Goal: Complete application form

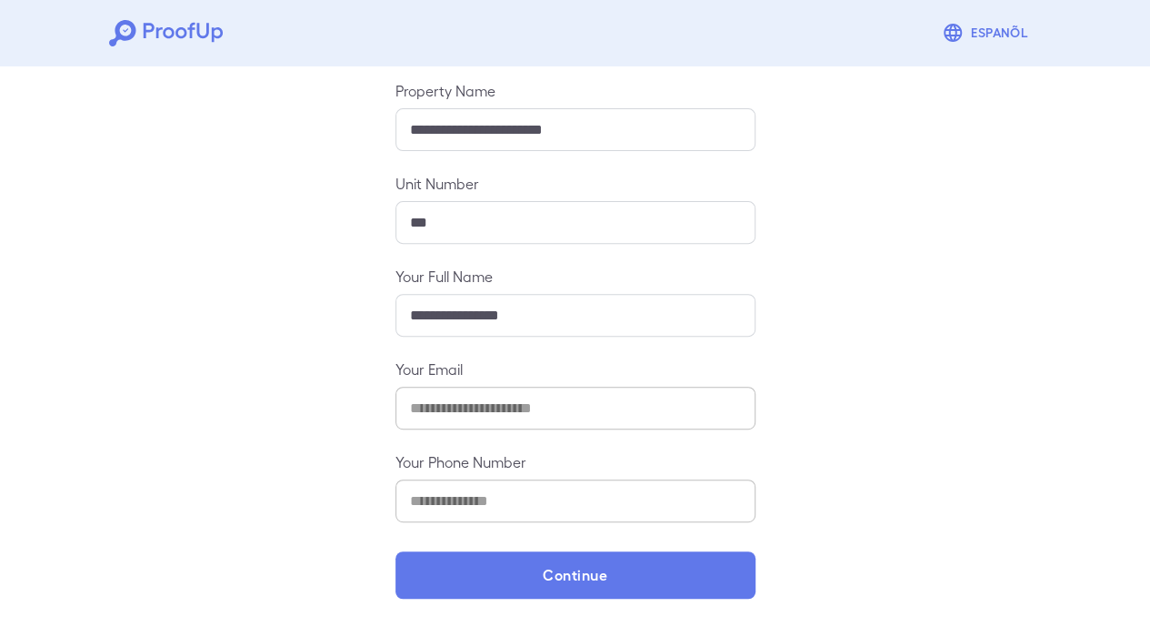
scroll to position [196, 0]
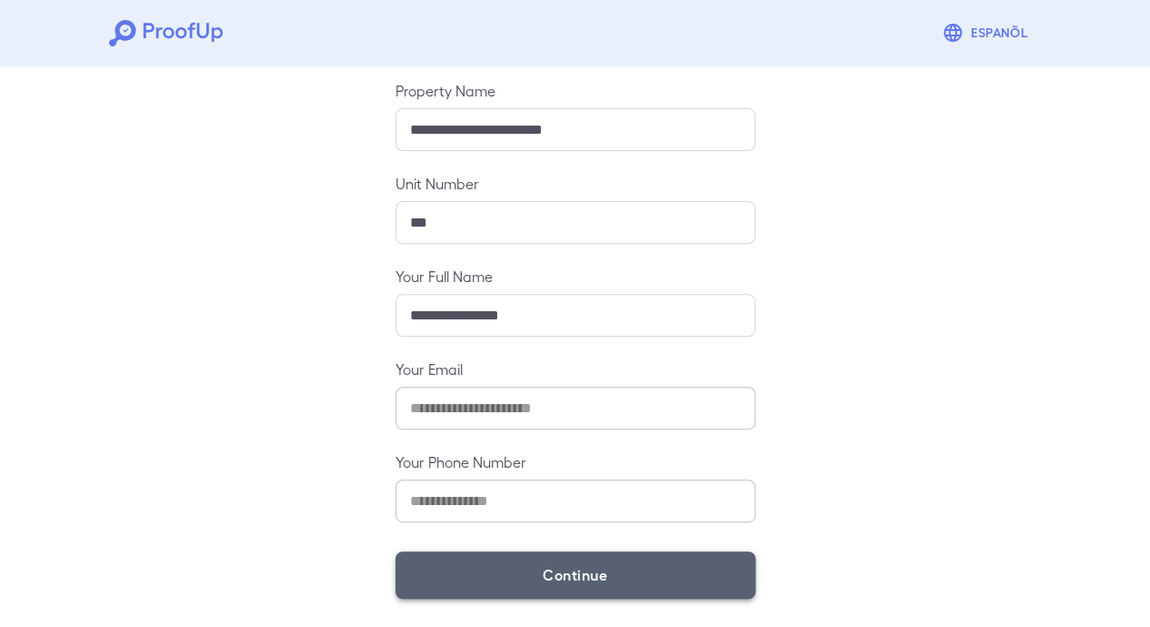
click at [550, 552] on button "Continue" at bounding box center [576, 574] width 360 height 47
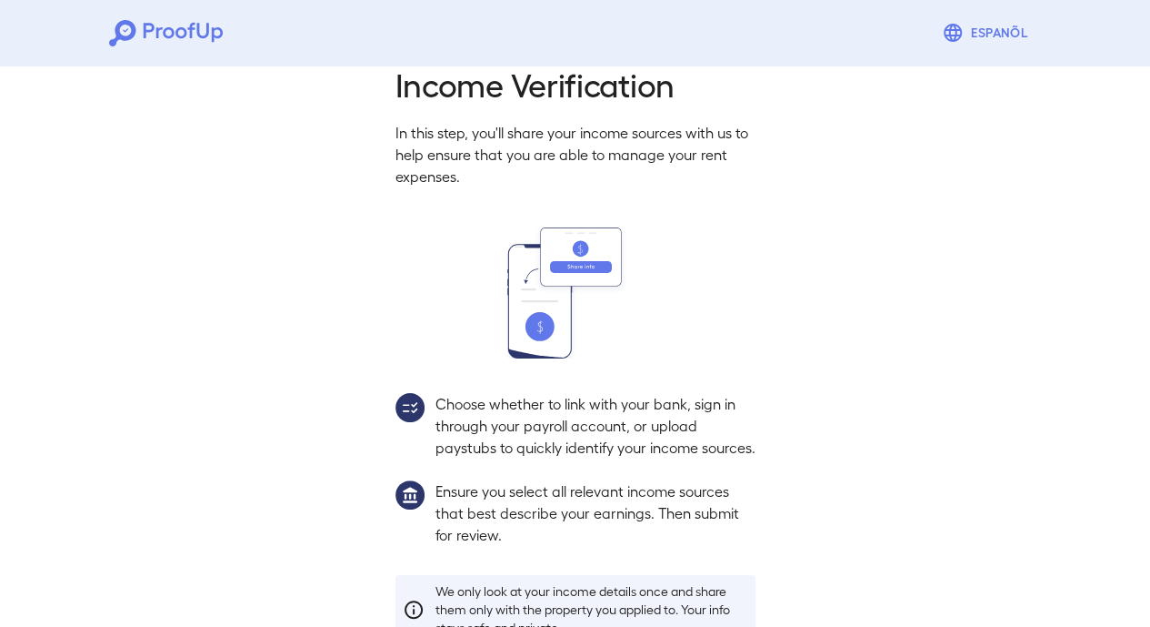
scroll to position [171, 0]
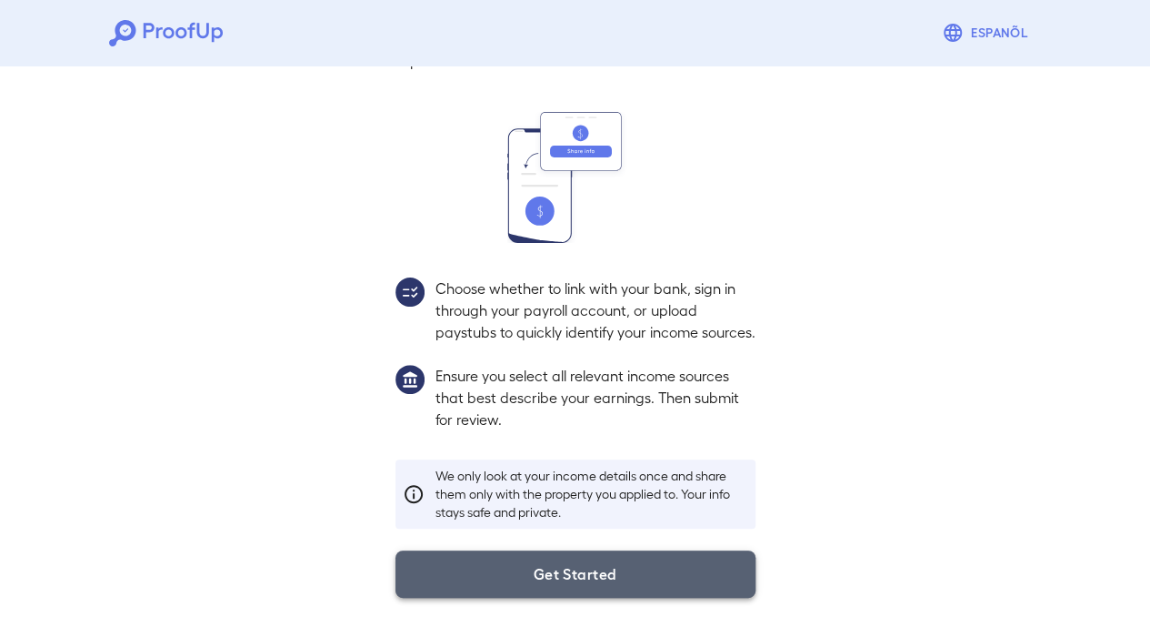
click at [541, 559] on button "Get Started" at bounding box center [576, 573] width 360 height 47
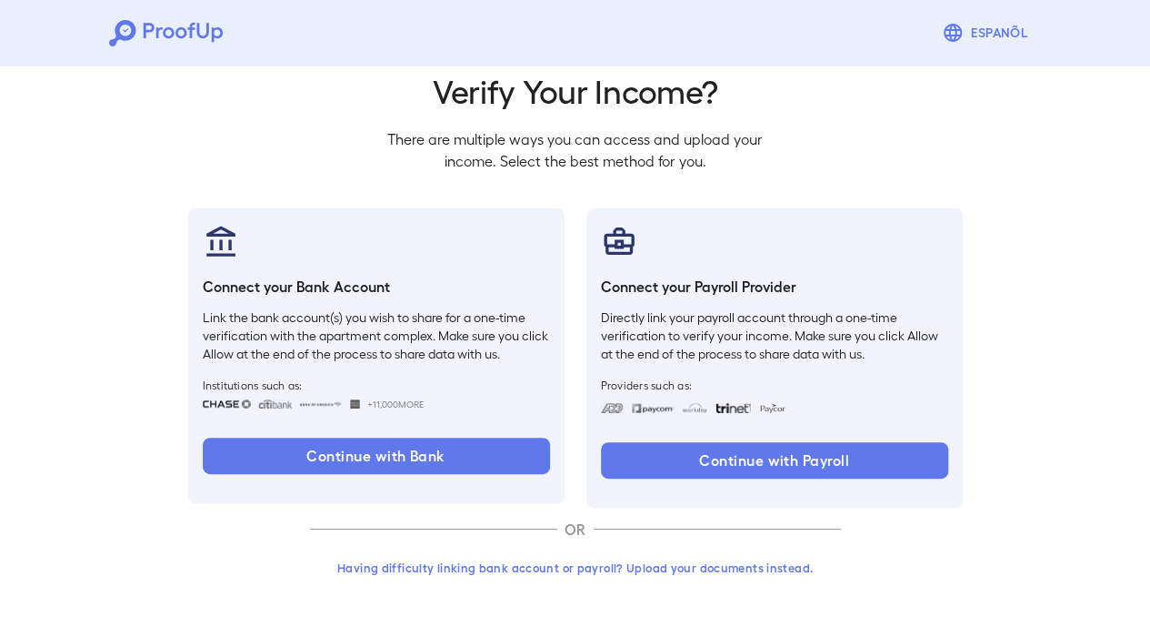
scroll to position [67, 0]
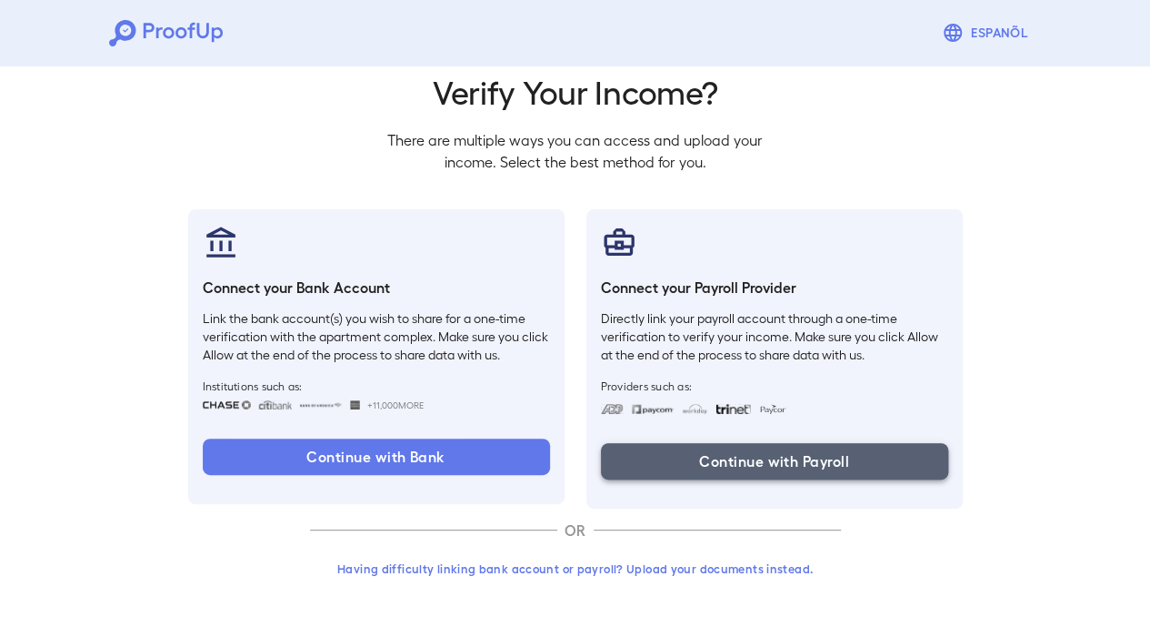
click at [722, 457] on button "Continue with Payroll" at bounding box center [774, 461] width 347 height 36
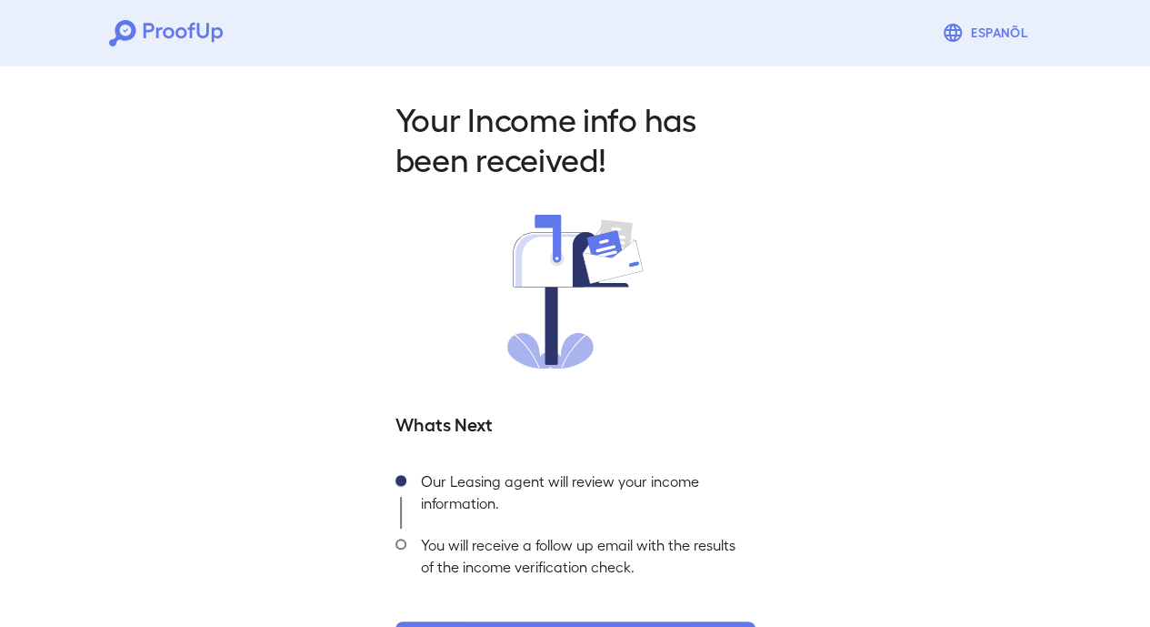
scroll to position [70, 0]
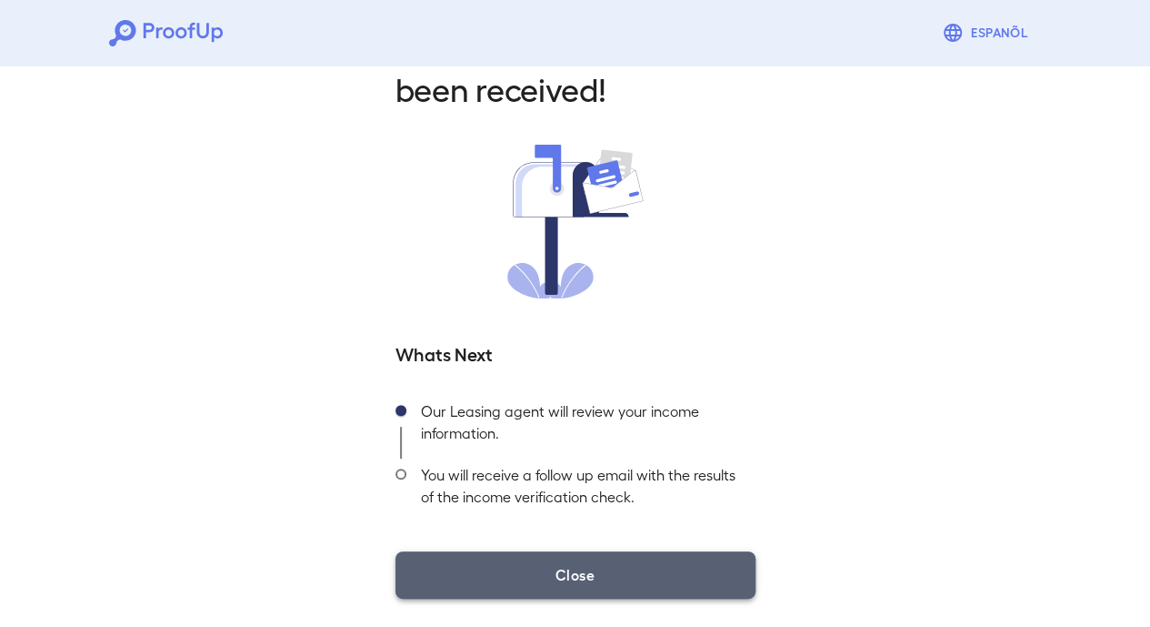
click at [591, 571] on button "Close" at bounding box center [576, 574] width 360 height 47
click at [565, 572] on button "Close" at bounding box center [576, 574] width 360 height 47
click at [527, 579] on button "Close" at bounding box center [576, 574] width 360 height 47
click at [593, 585] on button "Close" at bounding box center [576, 574] width 360 height 47
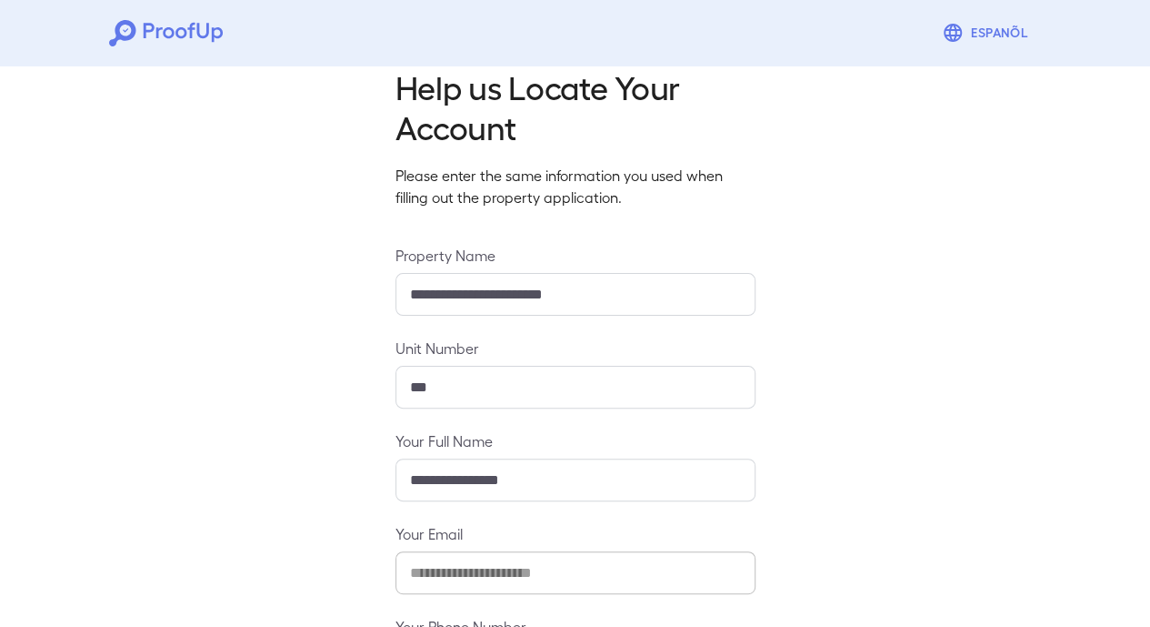
scroll to position [196, 0]
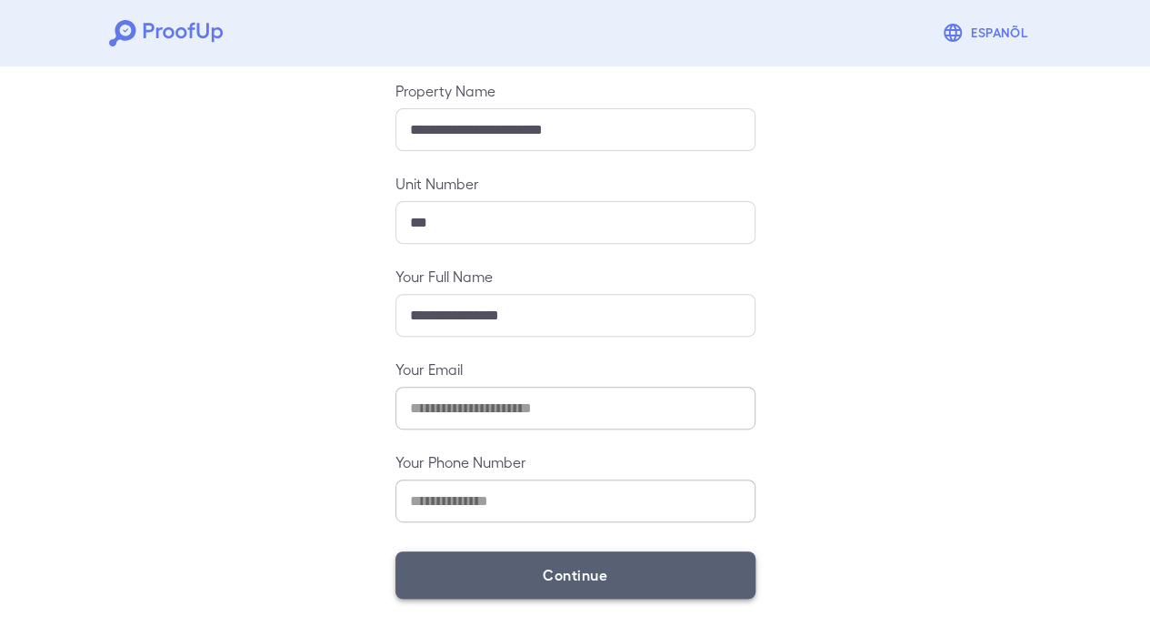
click at [654, 579] on button "Continue" at bounding box center [576, 574] width 360 height 47
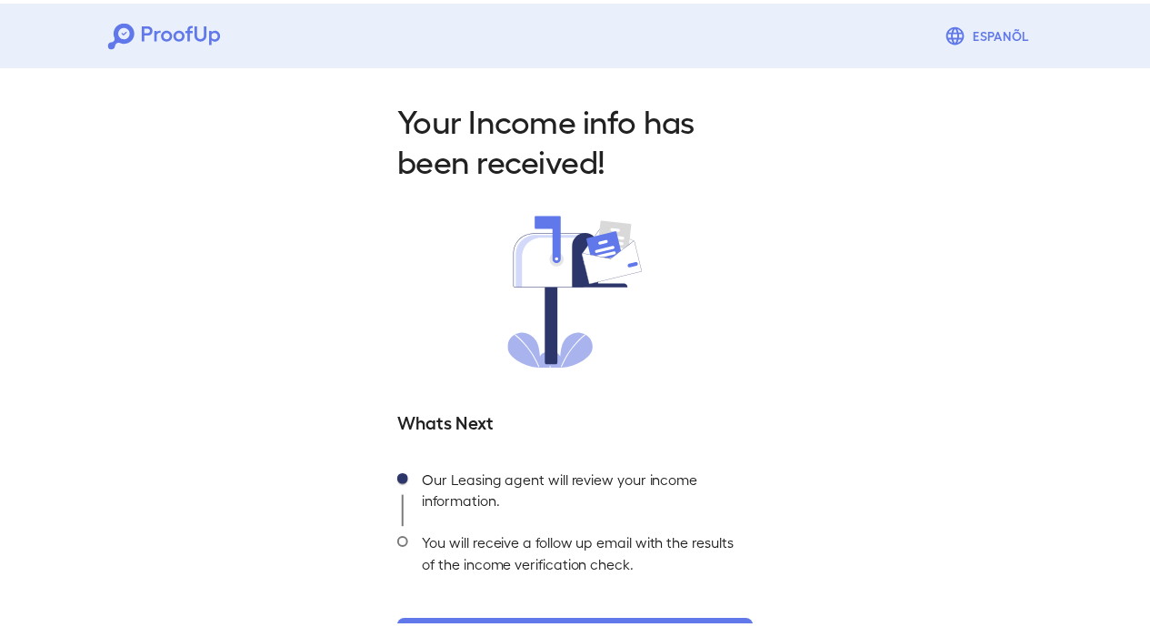
scroll to position [70, 0]
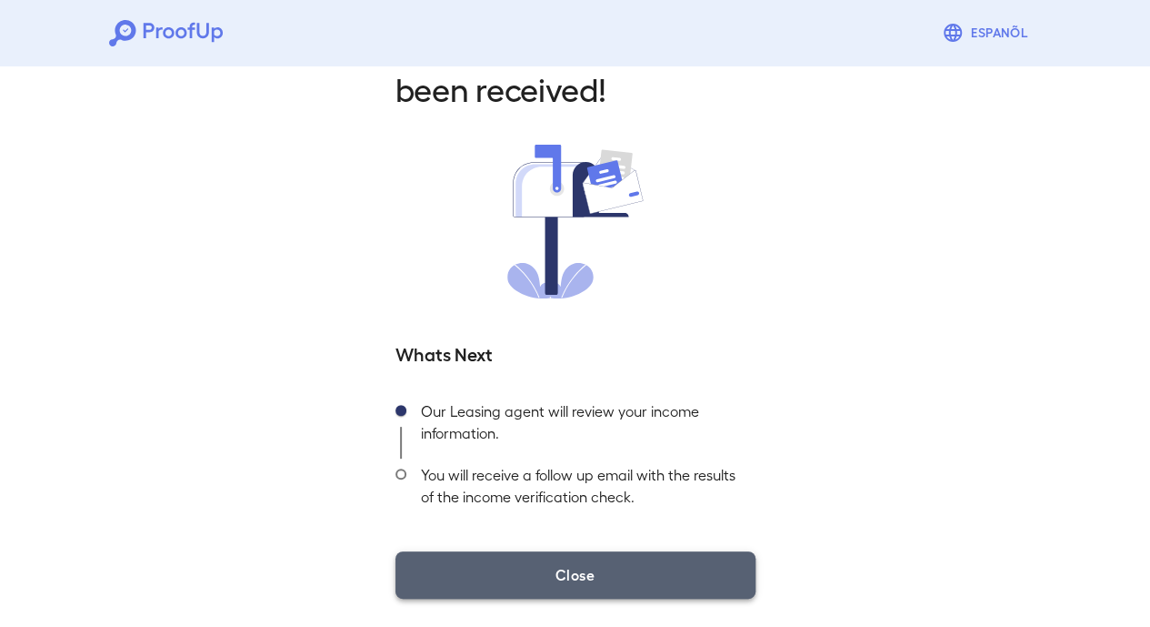
click at [564, 594] on button "Close" at bounding box center [576, 574] width 360 height 47
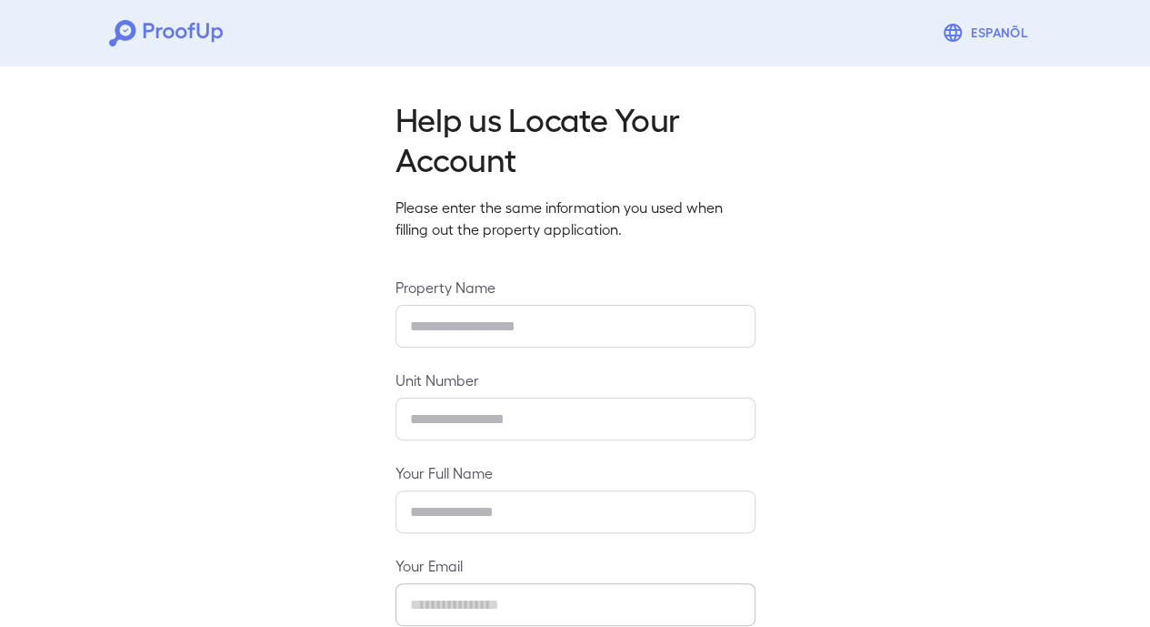
type input "**********"
type input "***"
type input "**********"
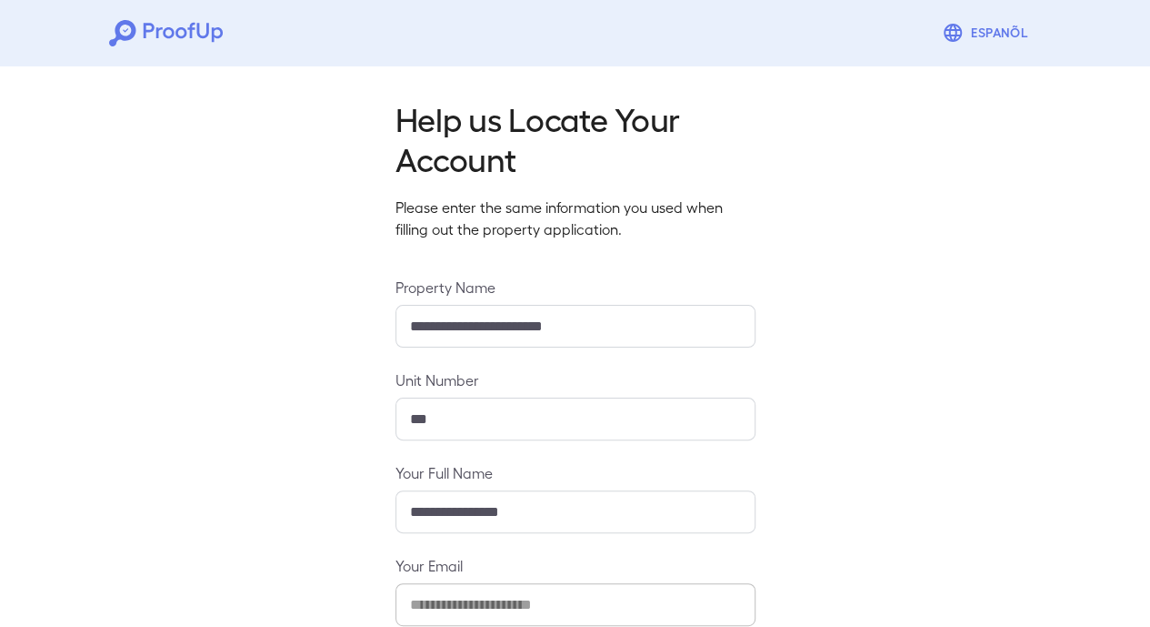
scroll to position [196, 0]
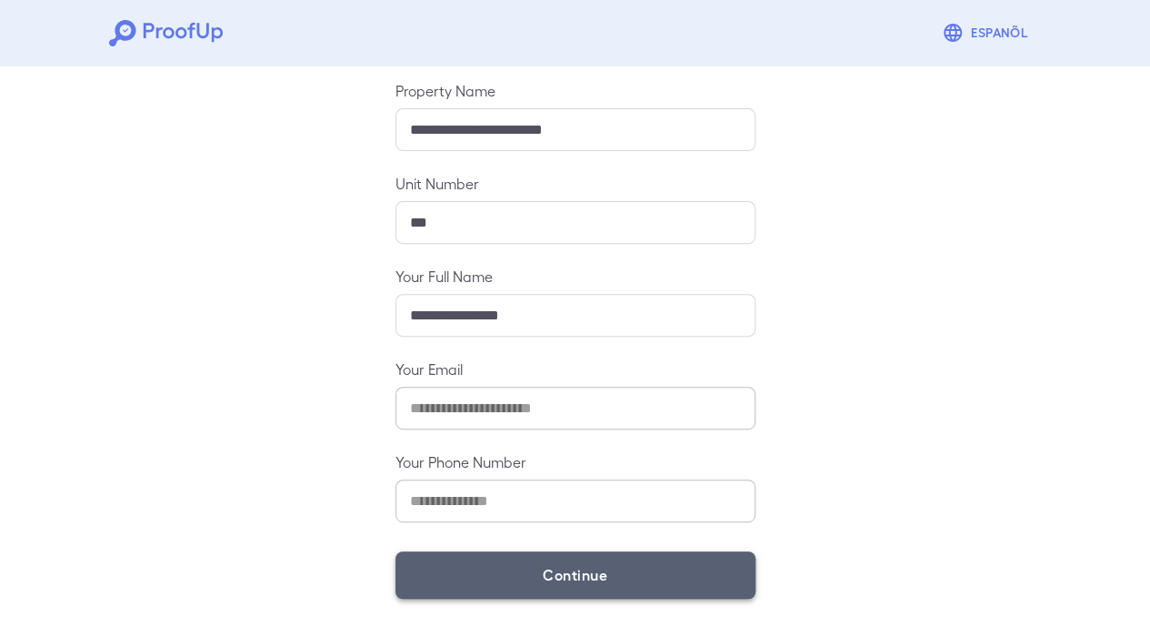
click at [611, 561] on button "Continue" at bounding box center [576, 574] width 360 height 47
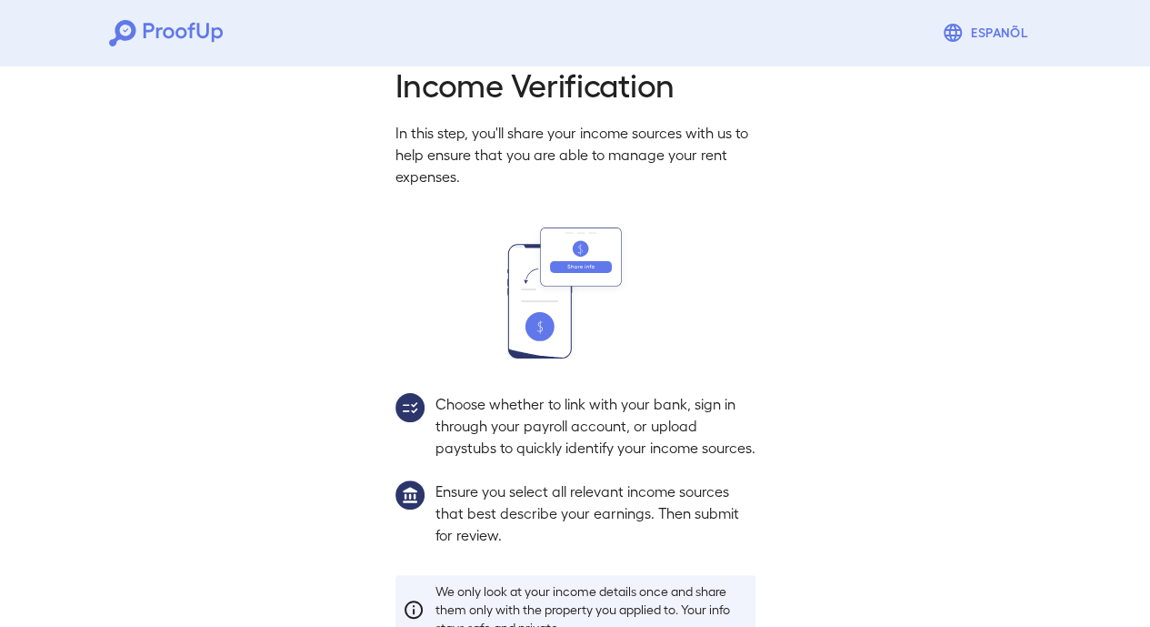
scroll to position [171, 0]
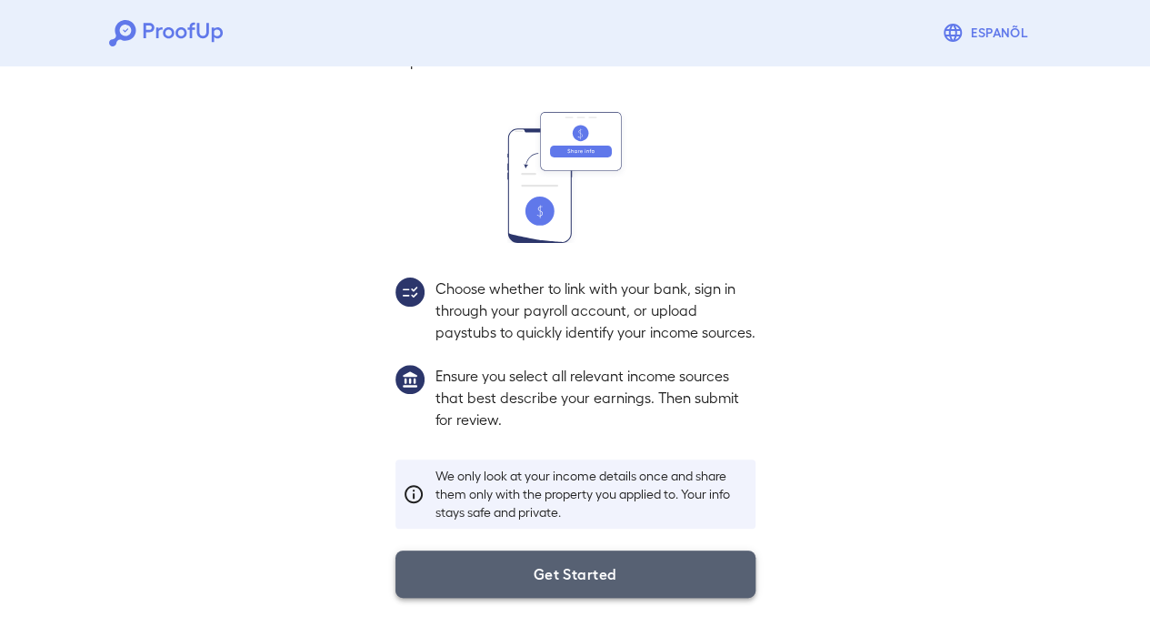
click at [600, 567] on button "Get Started" at bounding box center [576, 573] width 360 height 47
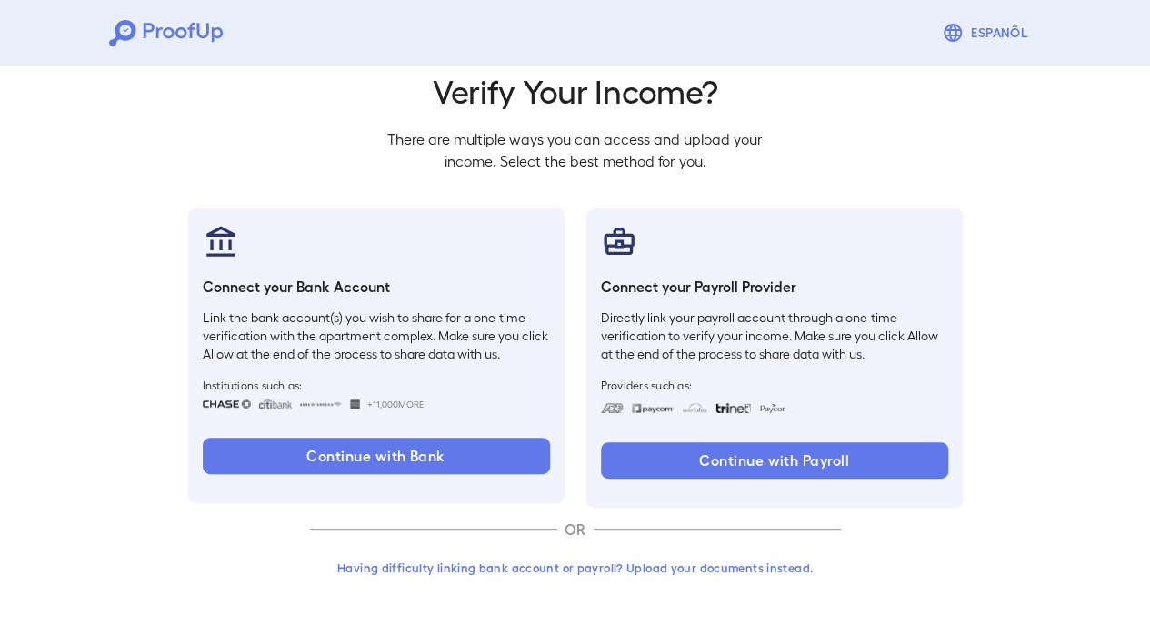
scroll to position [67, 0]
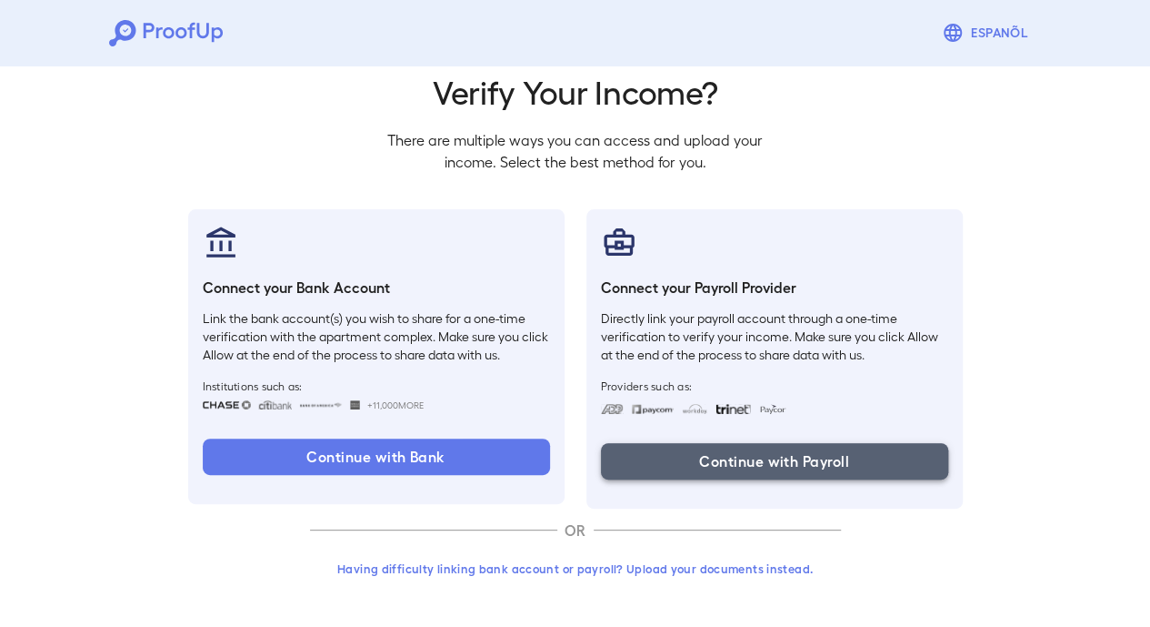
click at [699, 474] on button "Continue with Payroll" at bounding box center [774, 461] width 347 height 36
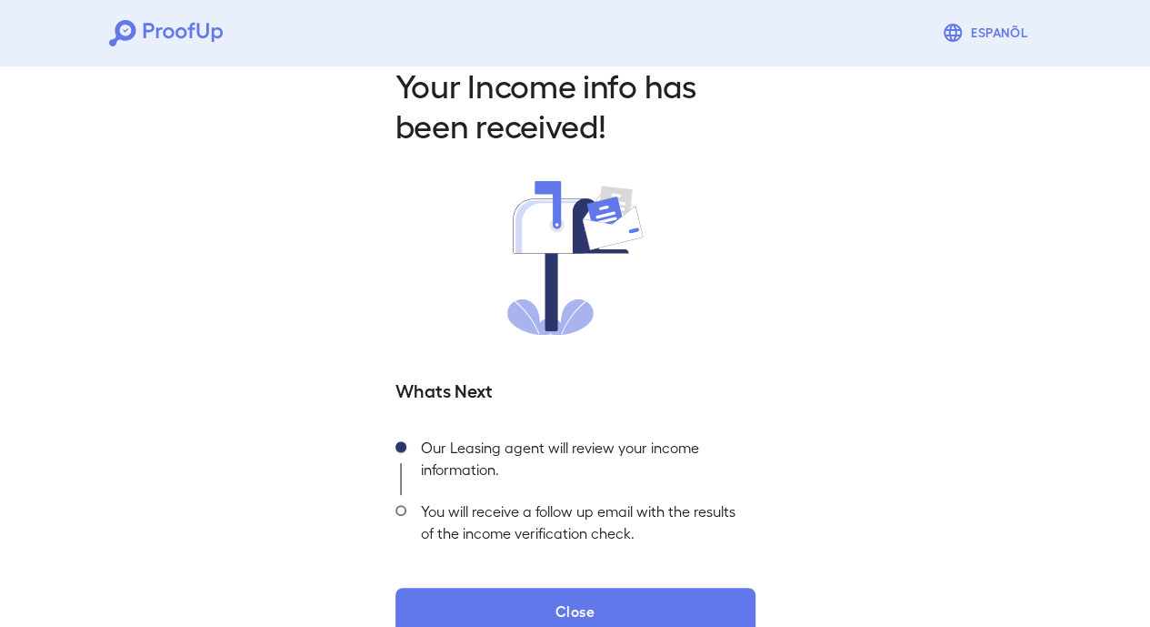
scroll to position [70, 0]
